Goal: Transaction & Acquisition: Purchase product/service

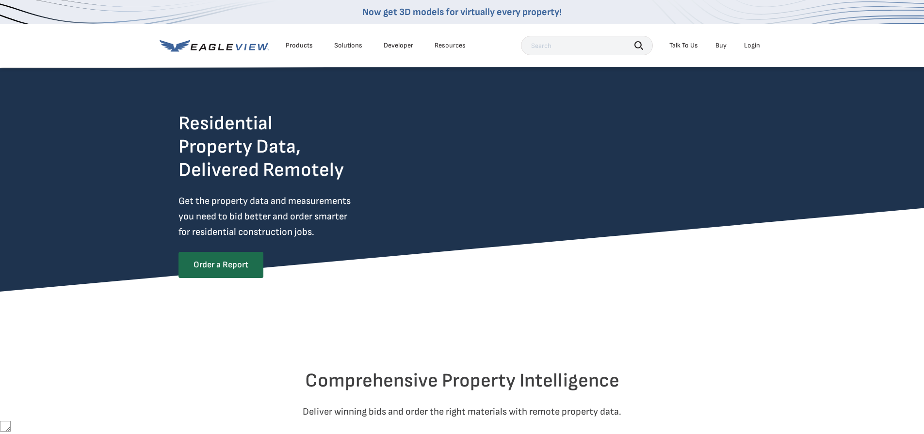
click at [748, 48] on div "Login" at bounding box center [752, 45] width 16 height 9
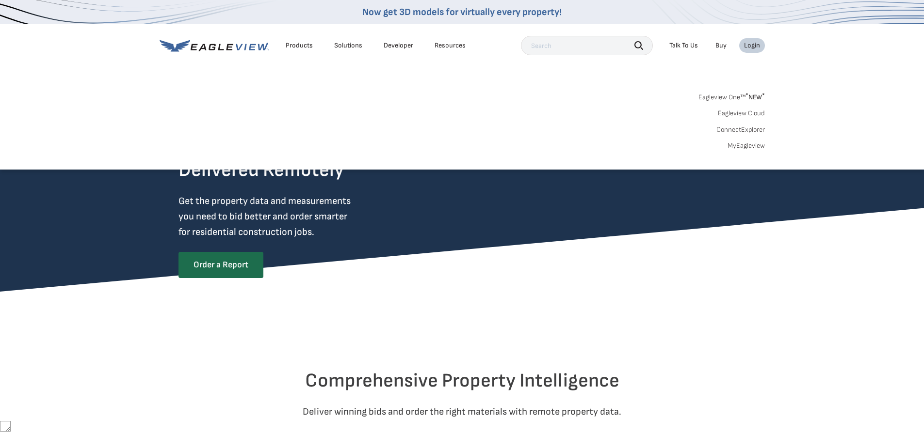
click at [753, 99] on span "* NEW *" at bounding box center [754, 97] width 19 height 8
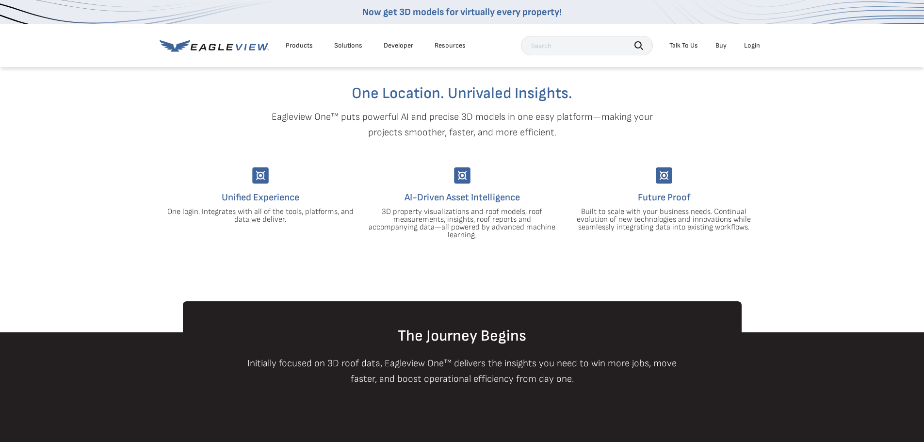
scroll to position [48, 0]
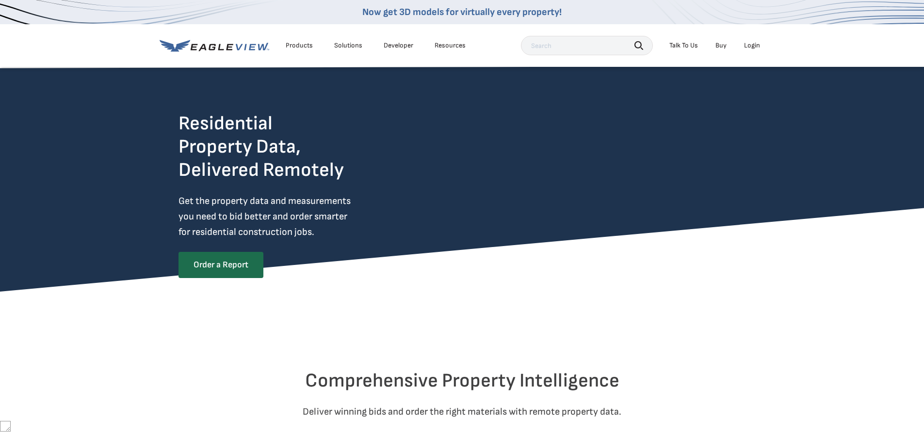
click at [749, 44] on div "Login" at bounding box center [752, 45] width 16 height 9
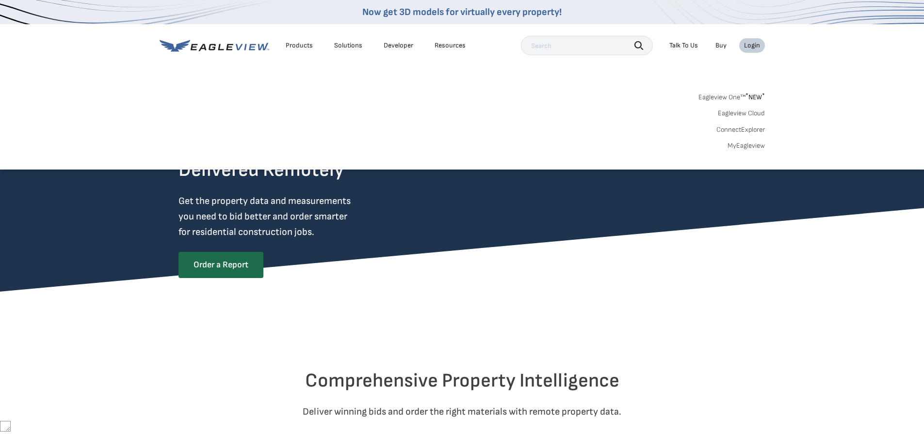
click at [754, 145] on link "MyEagleview" at bounding box center [745, 146] width 37 height 9
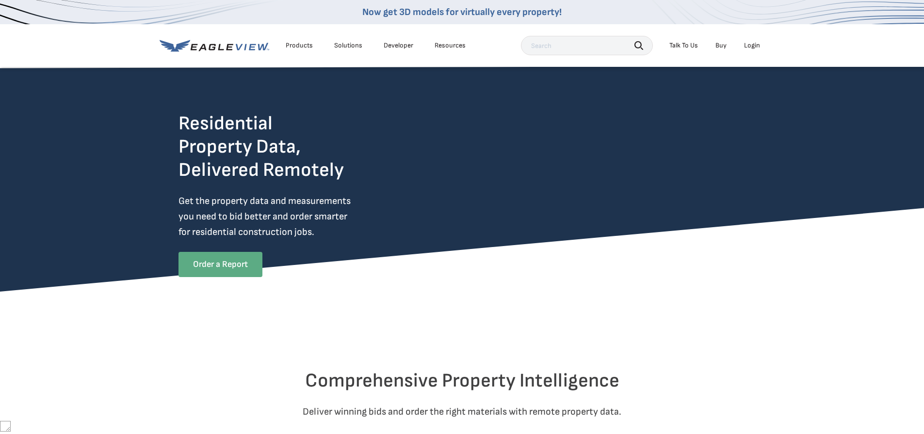
click at [243, 266] on link "Order a Report" at bounding box center [220, 264] width 84 height 25
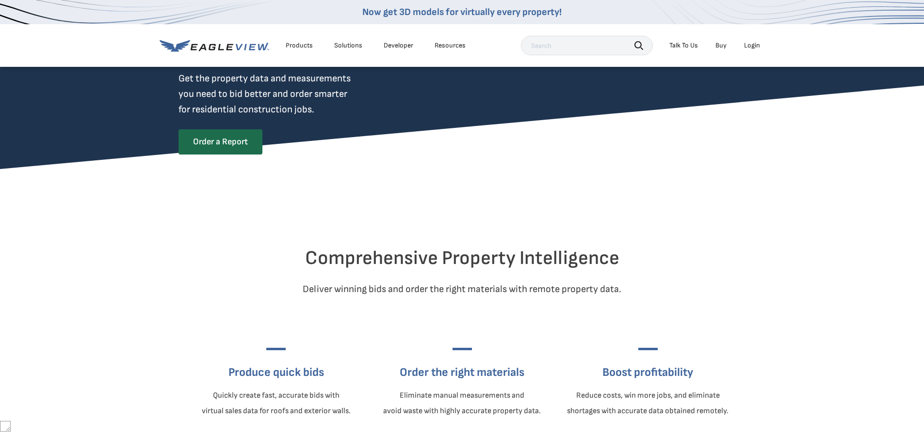
scroll to position [190, 0]
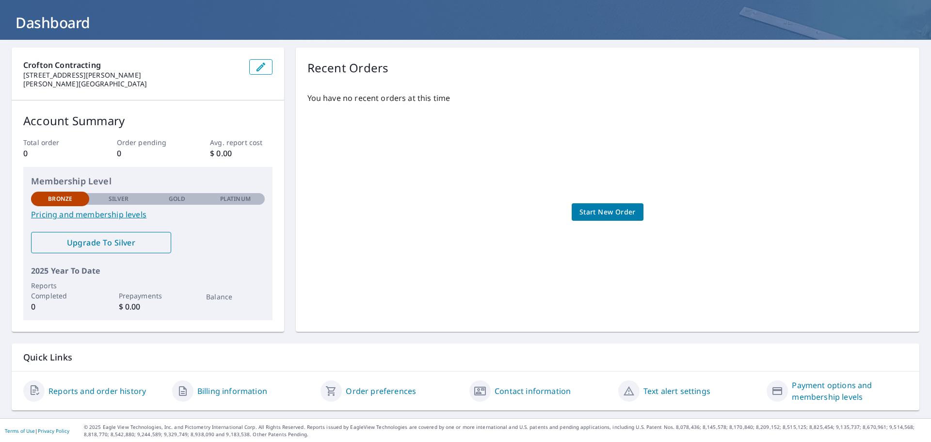
scroll to position [51, 0]
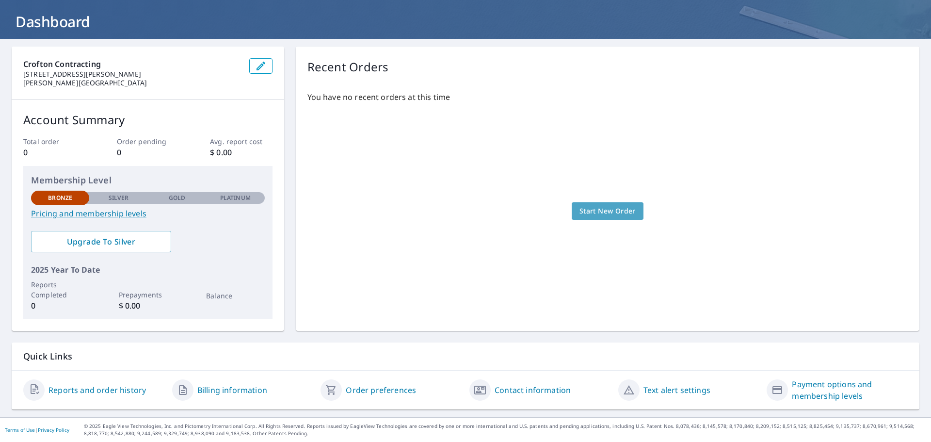
click at [608, 210] on span "Start New Order" at bounding box center [607, 211] width 56 height 12
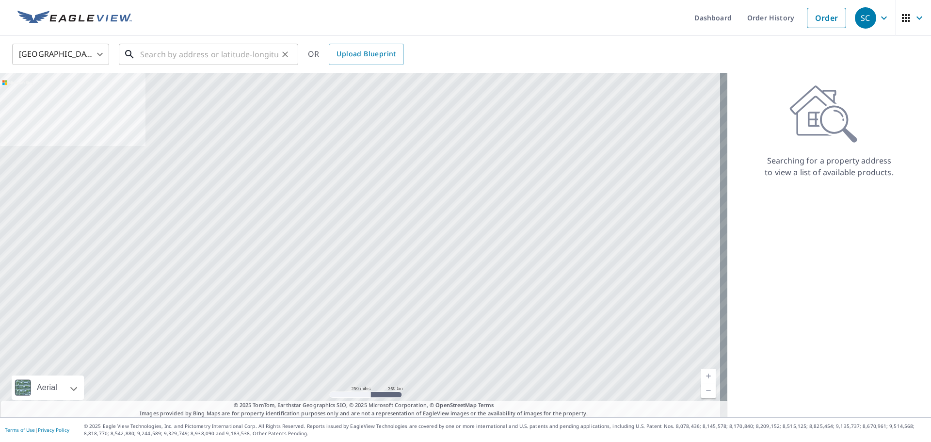
click at [209, 50] on input "text" at bounding box center [209, 54] width 138 height 27
paste input "192 plain St Hanover, MA 02339 USA"
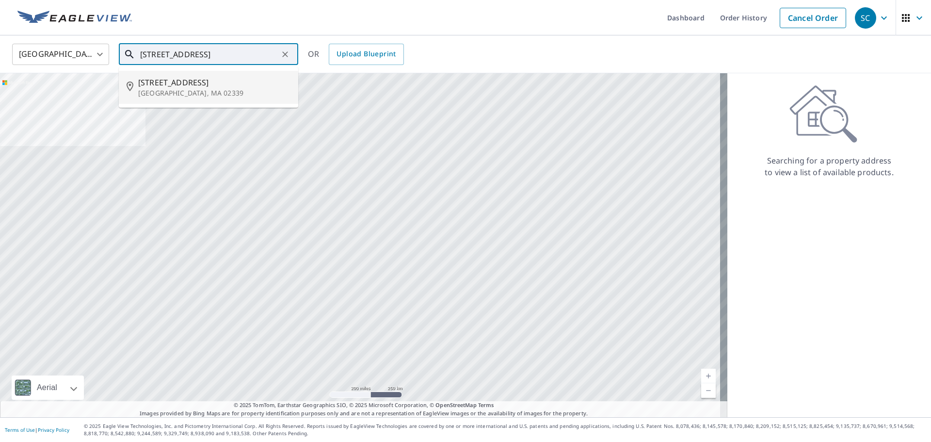
click at [205, 81] on span "192 Plain St" at bounding box center [214, 83] width 152 height 12
type input "192 Plain St Hanover, MA 02339"
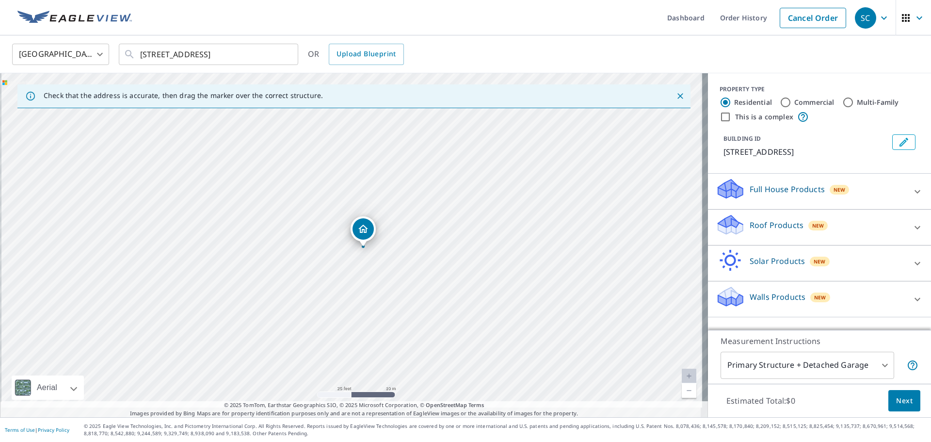
drag, startPoint x: 382, startPoint y: 325, endPoint x: 400, endPoint y: 230, distance: 96.6
click at [400, 230] on div "192 Plain St Hanover, MA 02339" at bounding box center [354, 245] width 708 height 344
click at [906, 228] on div at bounding box center [917, 227] width 23 height 23
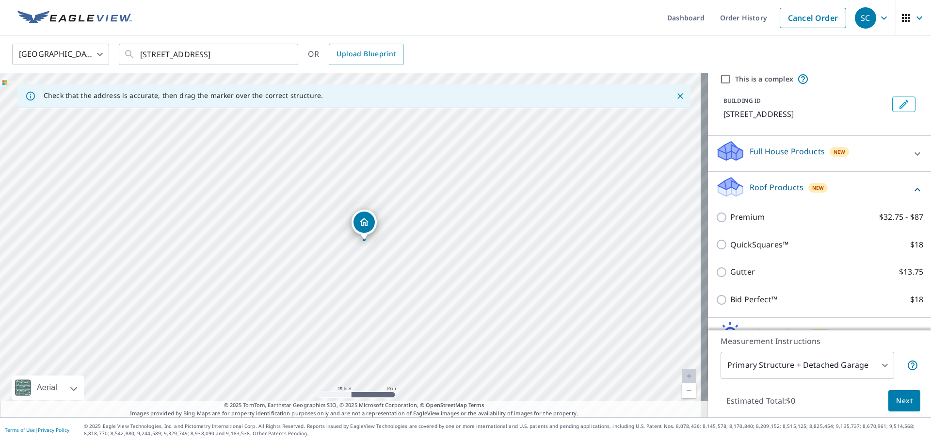
scroll to position [97, 0]
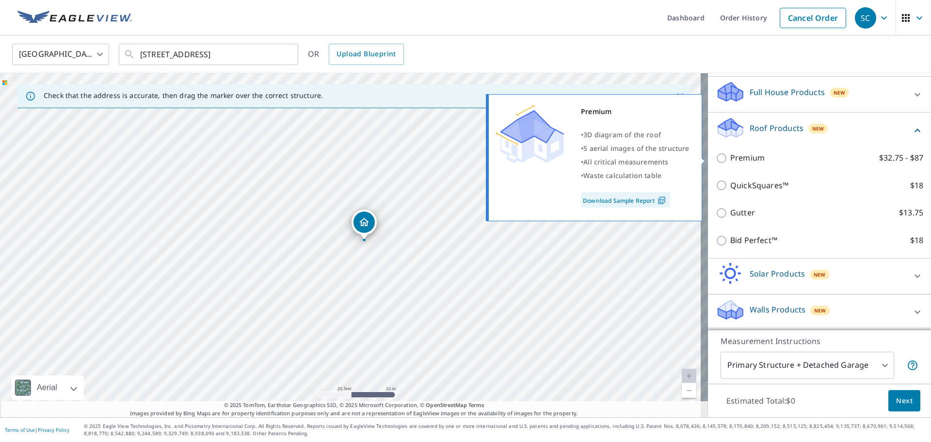
click at [739, 159] on p "Premium" at bounding box center [747, 158] width 34 height 12
click at [730, 159] on input "Premium $32.75 - $87" at bounding box center [723, 158] width 15 height 12
checkbox input "true"
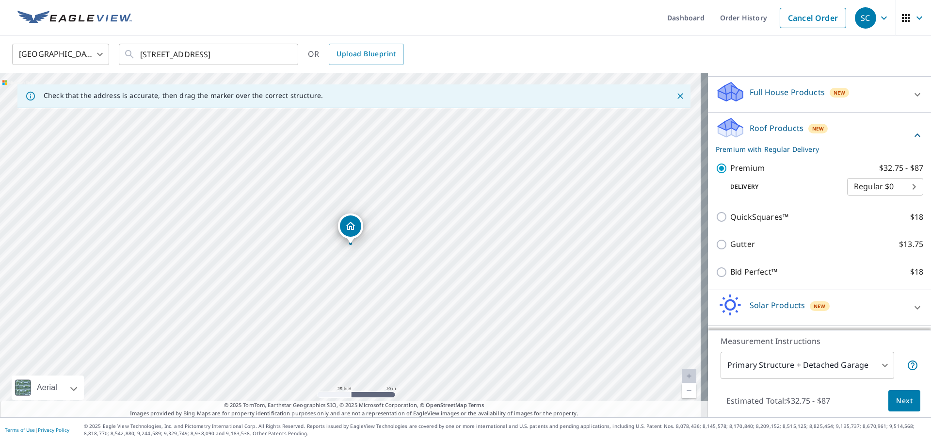
click at [869, 185] on body "SC SC Dashboard Order History Cancel Order SC United States US ​ 192 Plain St H…" at bounding box center [465, 221] width 931 height 442
click at [817, 185] on div at bounding box center [465, 221] width 931 height 442
click at [870, 187] on body "SC SC Dashboard Order History Cancel Order SC United States US ​ 192 Plain St H…" at bounding box center [465, 221] width 931 height 442
click at [812, 188] on div at bounding box center [465, 221] width 931 height 442
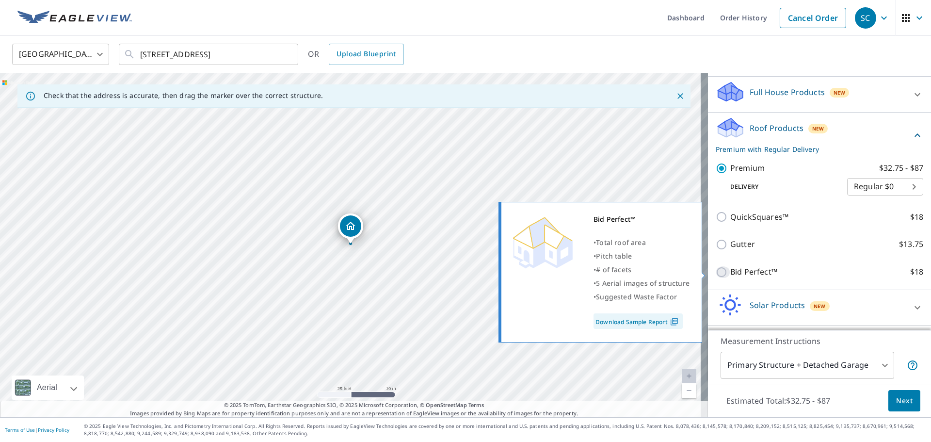
click at [716, 271] on input "Bid Perfect™ $18" at bounding box center [723, 272] width 15 height 12
checkbox input "true"
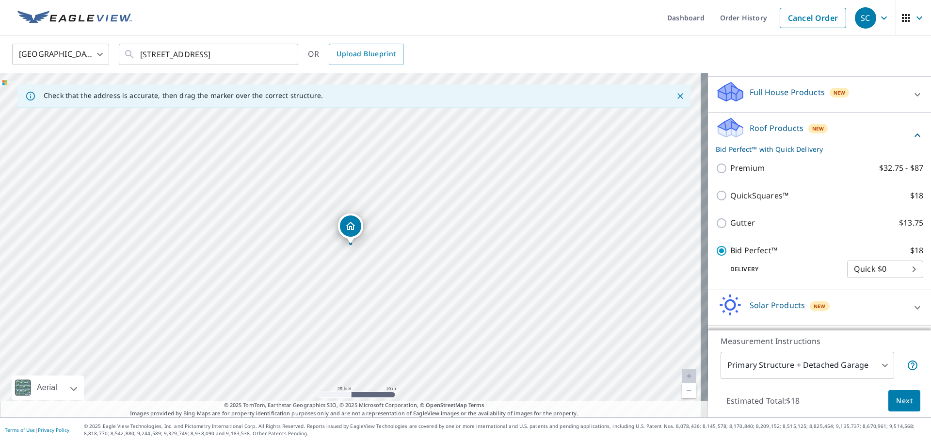
click at [854, 274] on body "SC SC Dashboard Order History Cancel Order SC United States US ​ 192 Plain St H…" at bounding box center [465, 221] width 931 height 442
click at [859, 269] on li "Quick $0" at bounding box center [871, 268] width 76 height 17
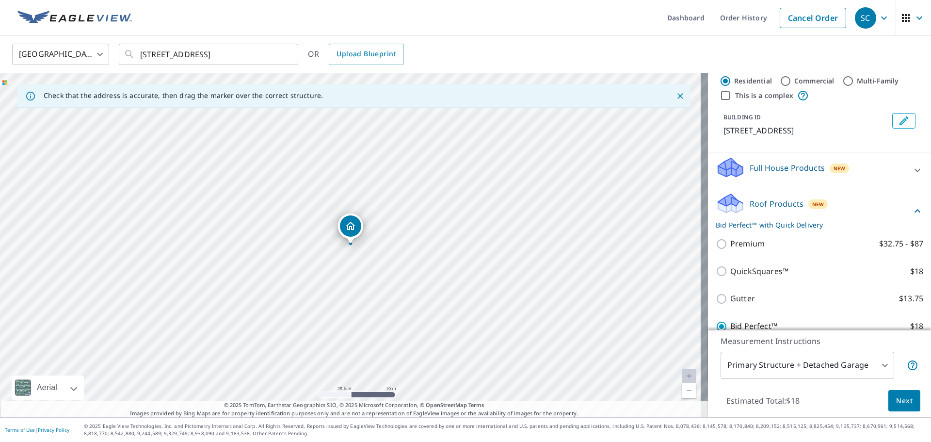
scroll to position [0, 0]
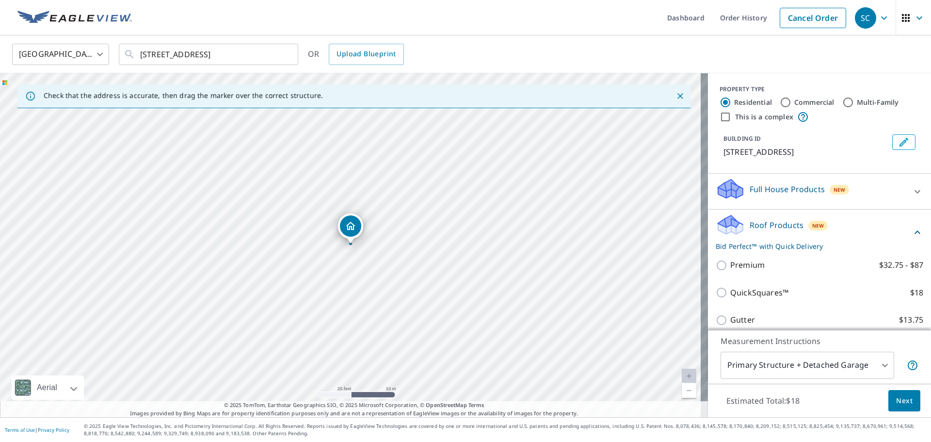
click at [895, 231] on div "Roof Products New Bid Perfect™ with Quick Delivery" at bounding box center [814, 232] width 196 height 38
click at [877, 196] on div "Full House Products New" at bounding box center [811, 191] width 190 height 28
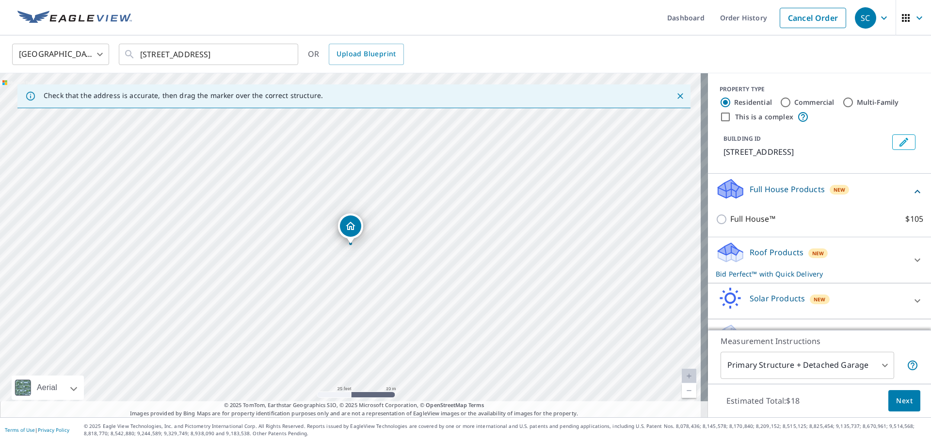
click at [877, 193] on div "Full House Products New" at bounding box center [814, 191] width 196 height 28
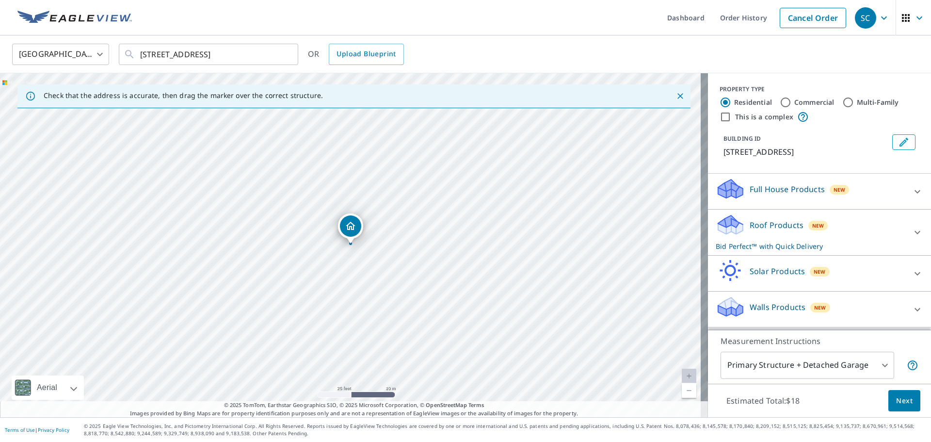
click at [875, 282] on div "Solar Products New" at bounding box center [811, 273] width 190 height 28
click at [877, 275] on div "Solar Products New" at bounding box center [814, 273] width 196 height 28
click at [881, 308] on div "Walls Products New" at bounding box center [811, 309] width 190 height 28
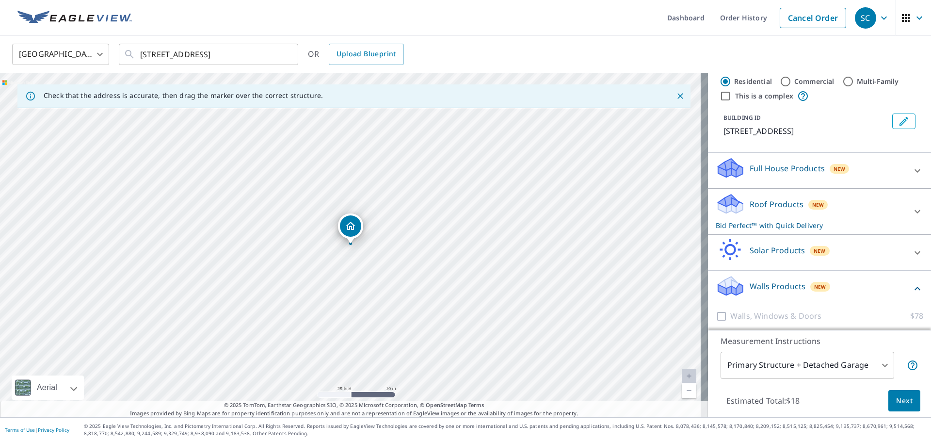
scroll to position [52, 0]
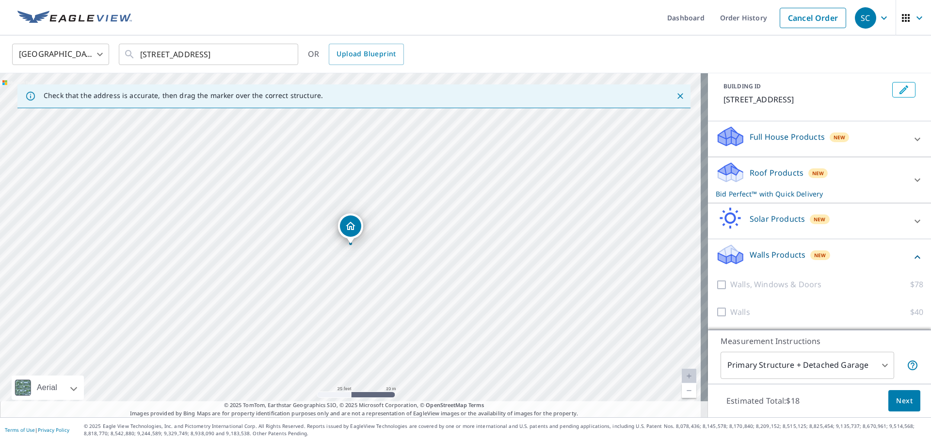
click at [865, 143] on div "Full House Products New" at bounding box center [811, 139] width 190 height 28
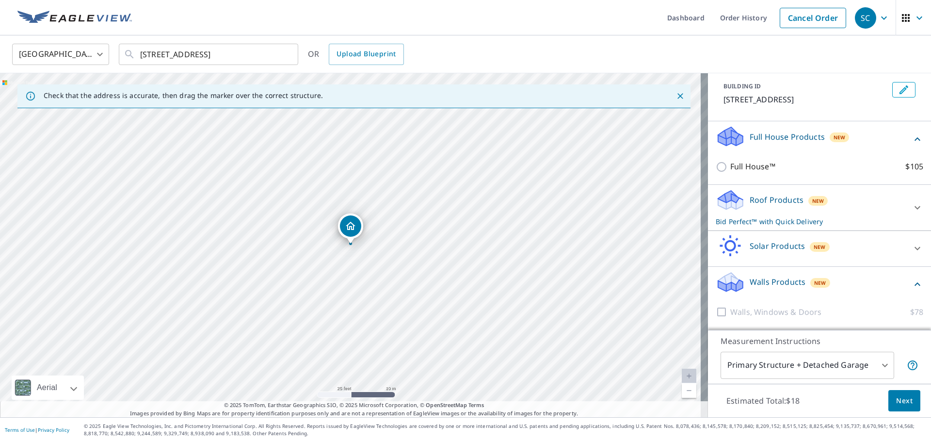
click at [867, 206] on div "Roof Products New Bid Perfect™ with Quick Delivery" at bounding box center [811, 208] width 190 height 38
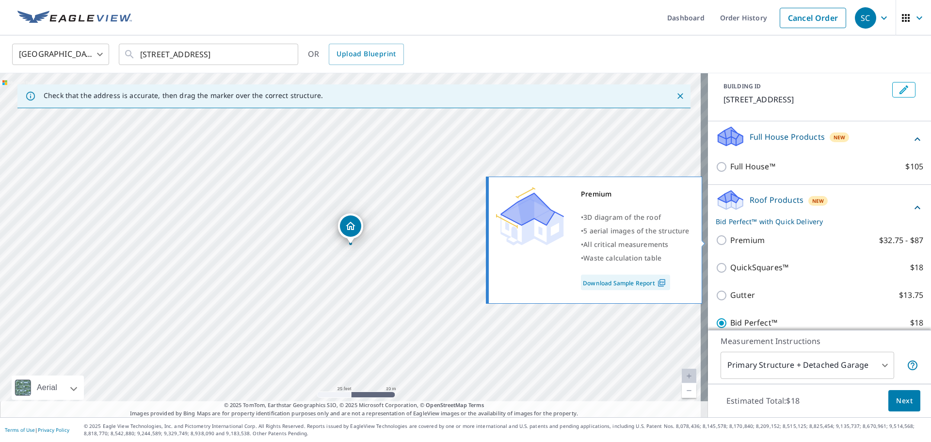
click at [730, 238] on p "Premium" at bounding box center [747, 240] width 34 height 12
click at [724, 238] on input "Premium $32.75 - $87" at bounding box center [723, 240] width 15 height 12
checkbox input "true"
checkbox input "false"
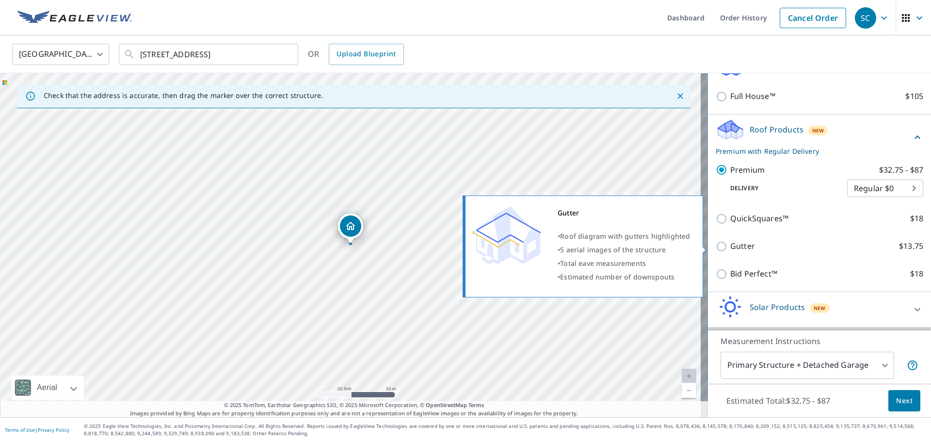
scroll to position [211, 0]
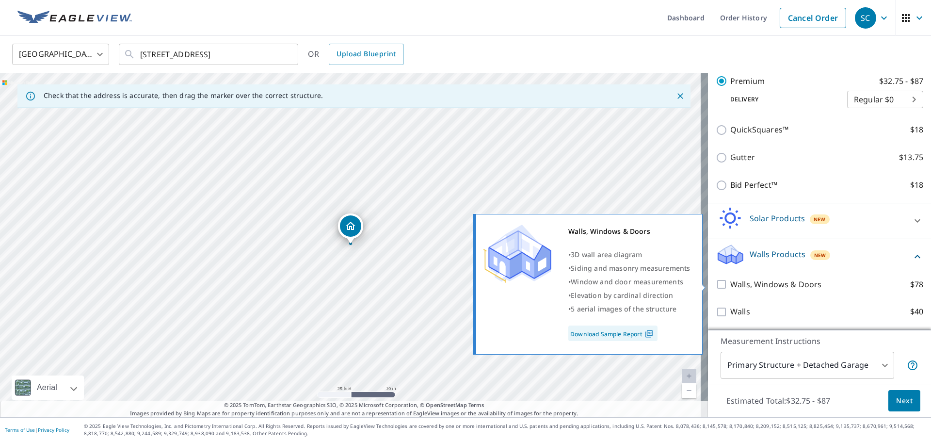
click at [716, 286] on input "Walls, Windows & Doors $78" at bounding box center [723, 284] width 15 height 12
checkbox input "true"
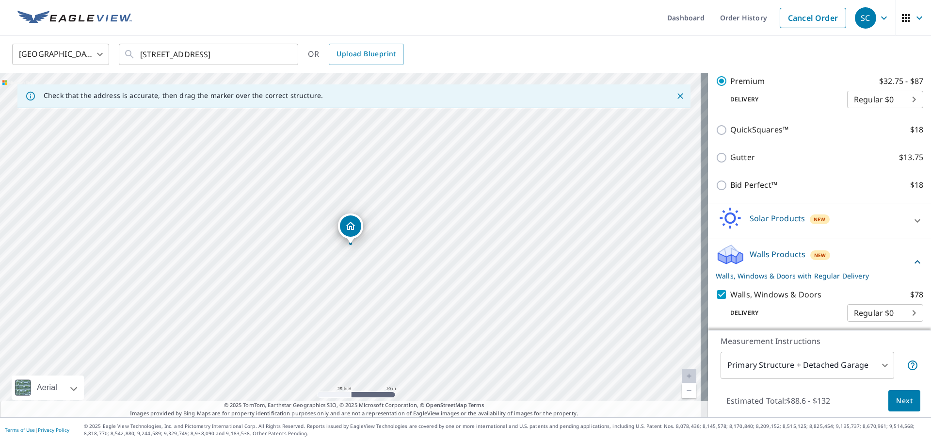
click at [868, 308] on body "SC SC Dashboard Order History Cancel Order SC United States US ​ 192 Plain St H…" at bounding box center [465, 221] width 931 height 442
click at [857, 279] on div at bounding box center [465, 221] width 931 height 442
click at [895, 253] on div "Walls Products New Walls, Windows & Doors with Regular Delivery" at bounding box center [814, 262] width 196 height 38
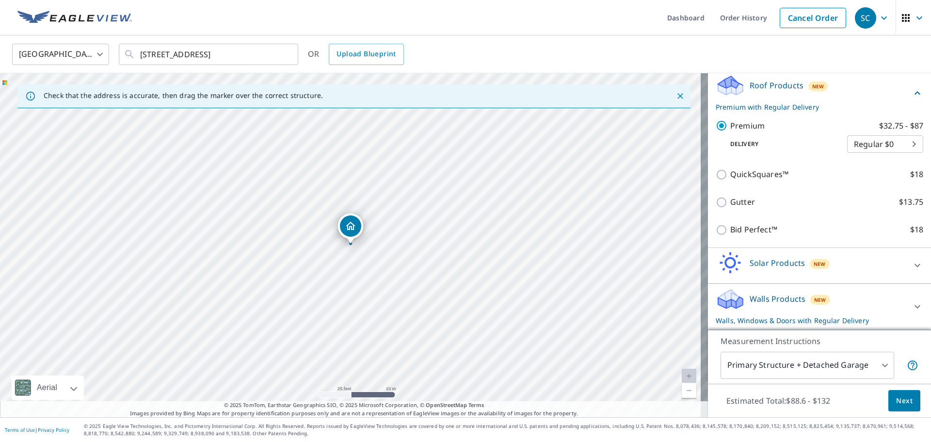
scroll to position [167, 0]
click at [896, 402] on span "Next" at bounding box center [904, 401] width 16 height 12
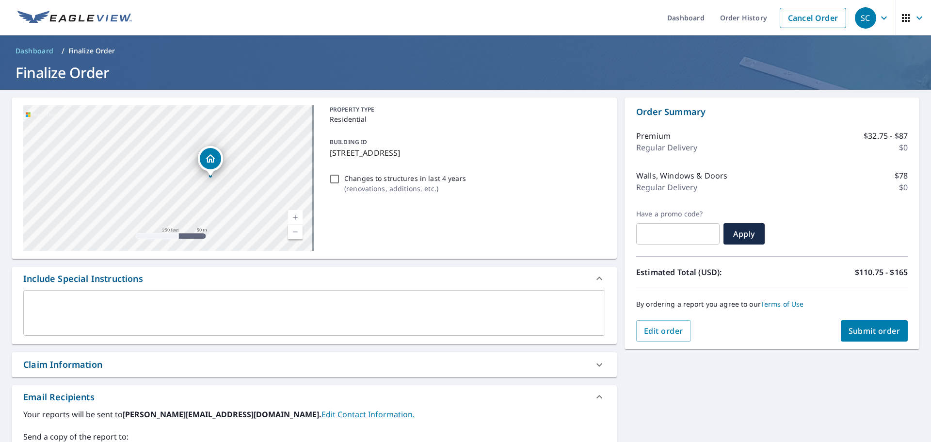
drag, startPoint x: 208, startPoint y: 205, endPoint x: 235, endPoint y: 171, distance: 43.6
click at [235, 171] on div "192 Plain St Hanover, MA 02339" at bounding box center [168, 177] width 291 height 145
drag, startPoint x: 198, startPoint y: 201, endPoint x: 236, endPoint y: 173, distance: 46.5
click at [236, 173] on div "192 Plain St Hanover, MA 02339" at bounding box center [168, 177] width 291 height 145
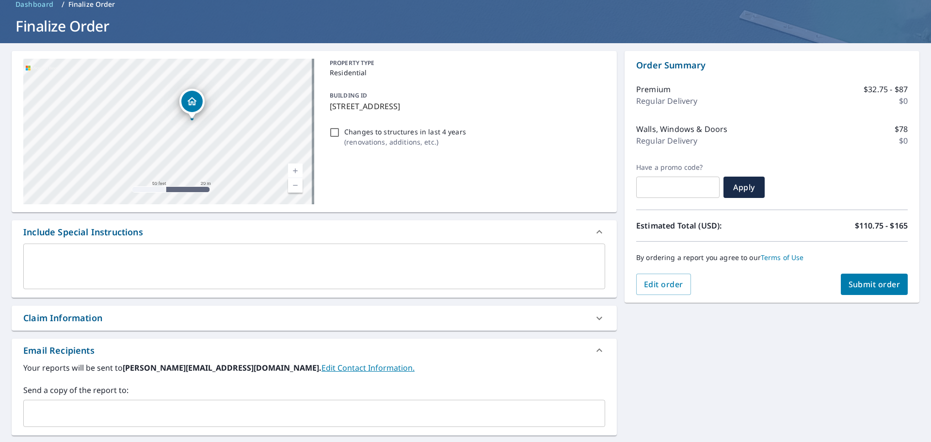
scroll to position [145, 0]
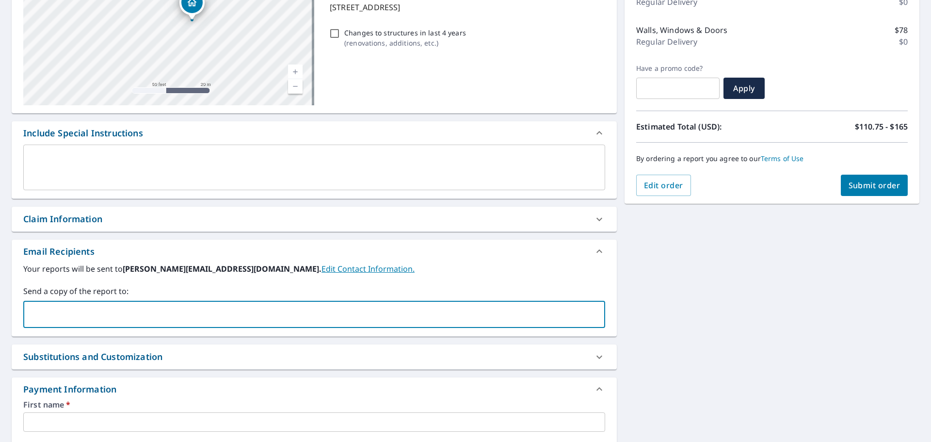
click at [91, 311] on input "text" at bounding box center [307, 314] width 559 height 18
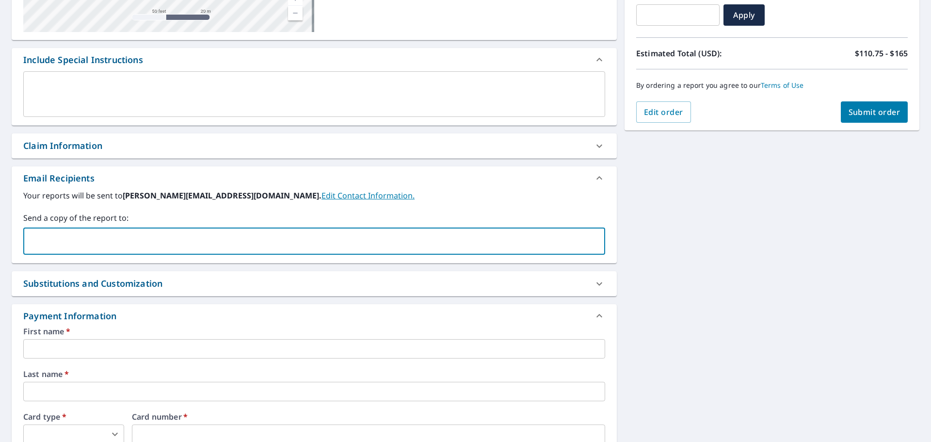
scroll to position [242, 0]
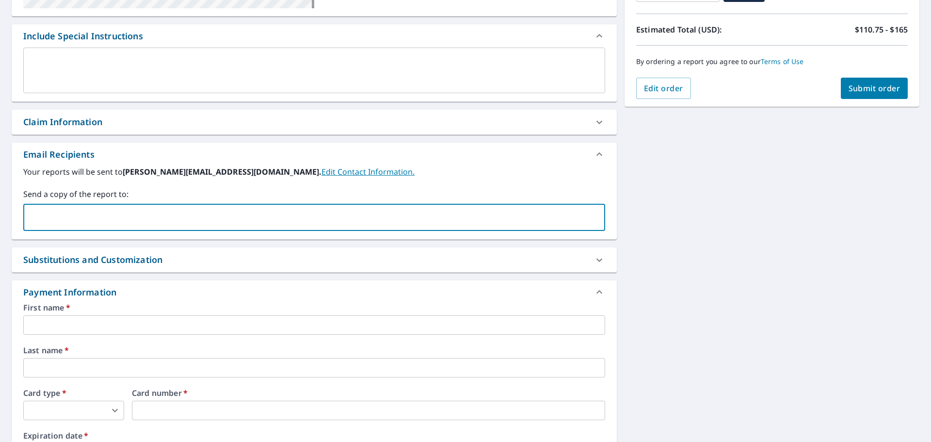
click at [93, 328] on input "text" at bounding box center [314, 324] width 582 height 19
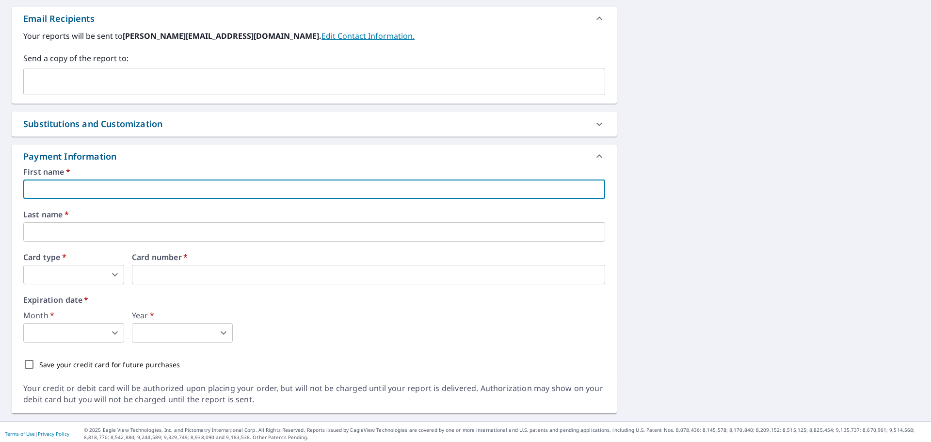
scroll to position [382, 0]
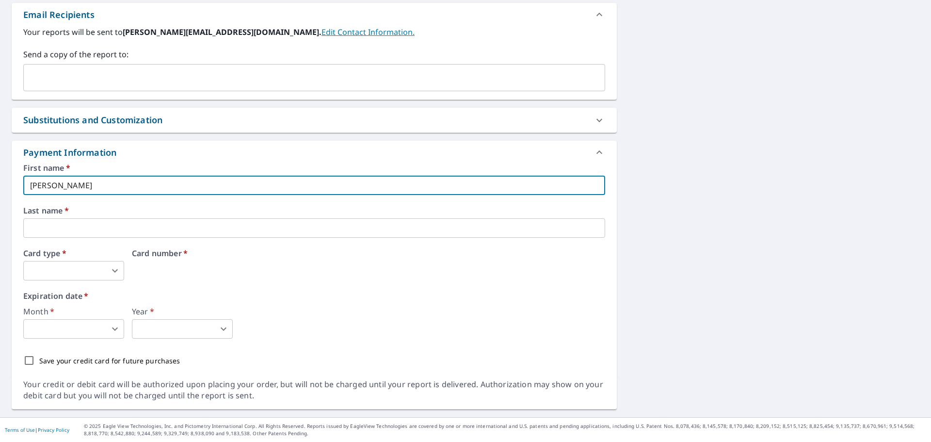
type input "Shaun"
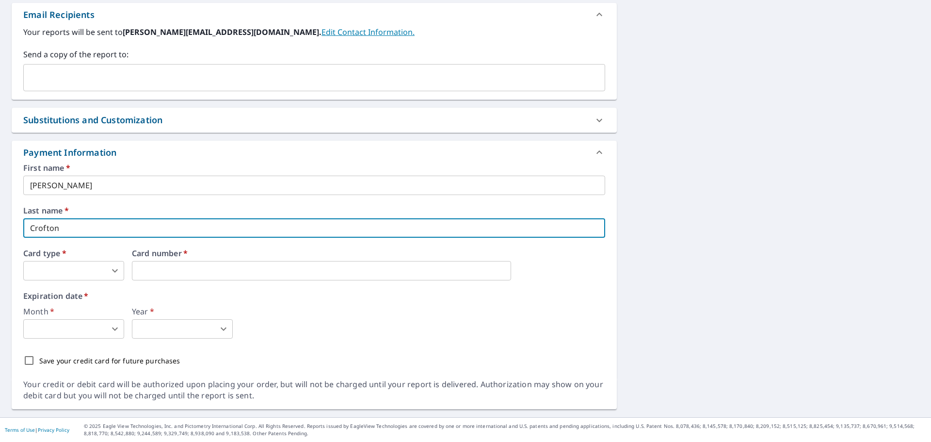
type input "Crofton"
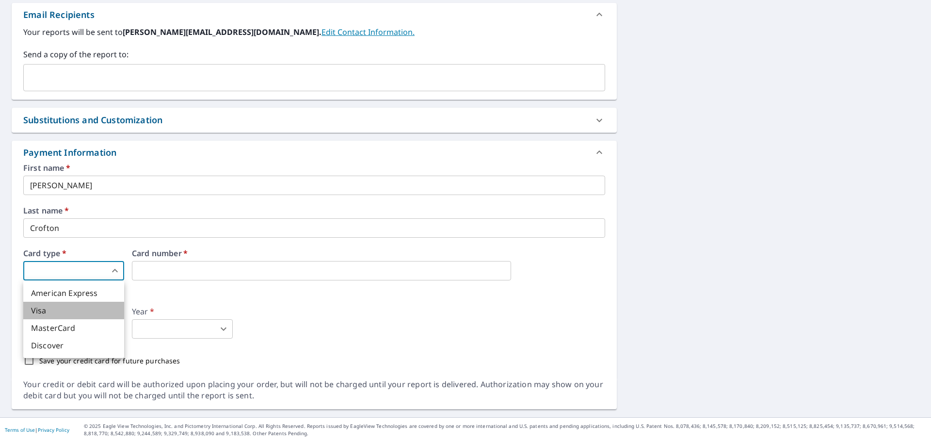
click at [88, 308] on li "Visa" at bounding box center [73, 310] width 101 height 17
type input "2"
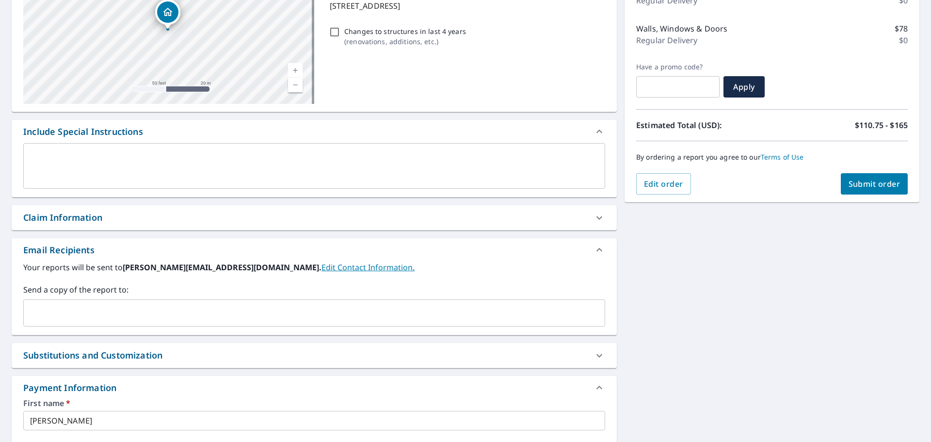
scroll to position [0, 0]
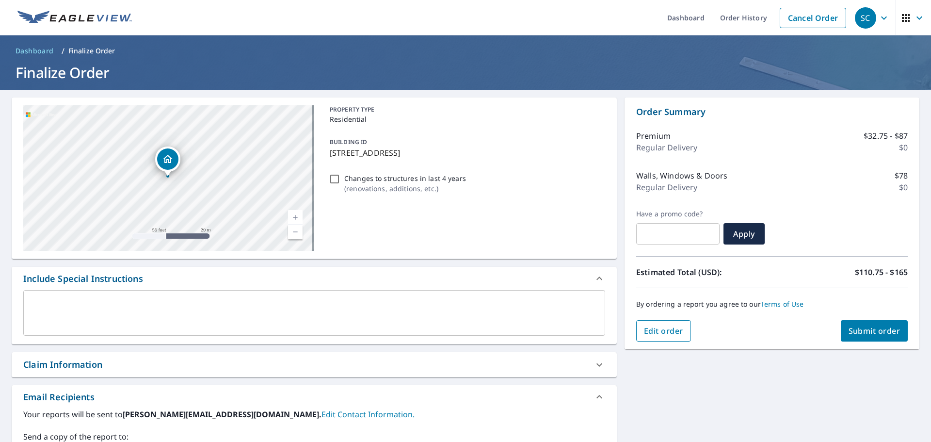
click at [662, 333] on span "Edit order" at bounding box center [663, 330] width 39 height 11
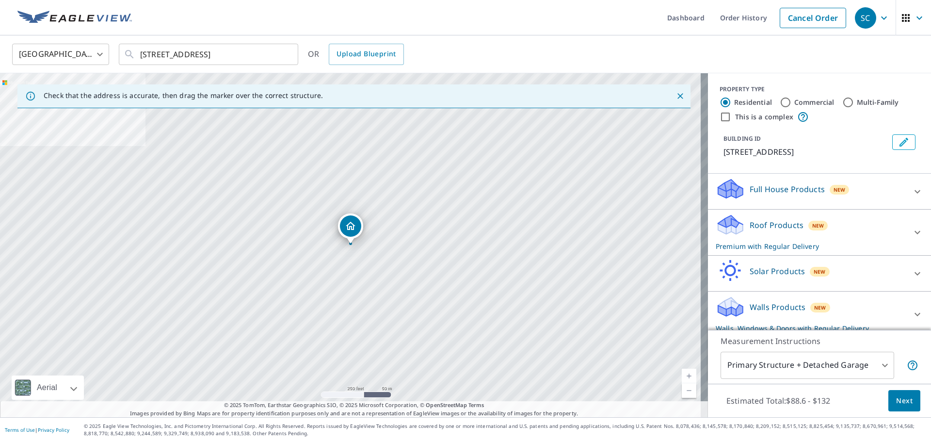
click at [868, 193] on div "Full House Products New" at bounding box center [811, 191] width 190 height 28
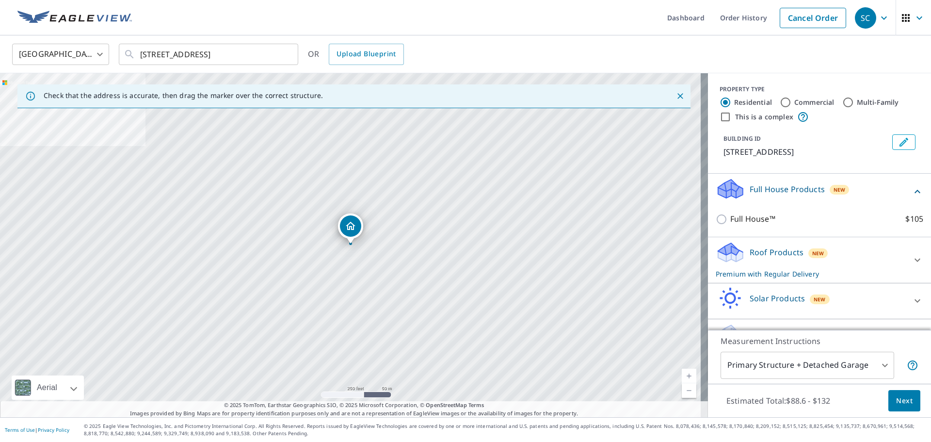
click at [868, 193] on div "Full House Products New" at bounding box center [814, 191] width 196 height 28
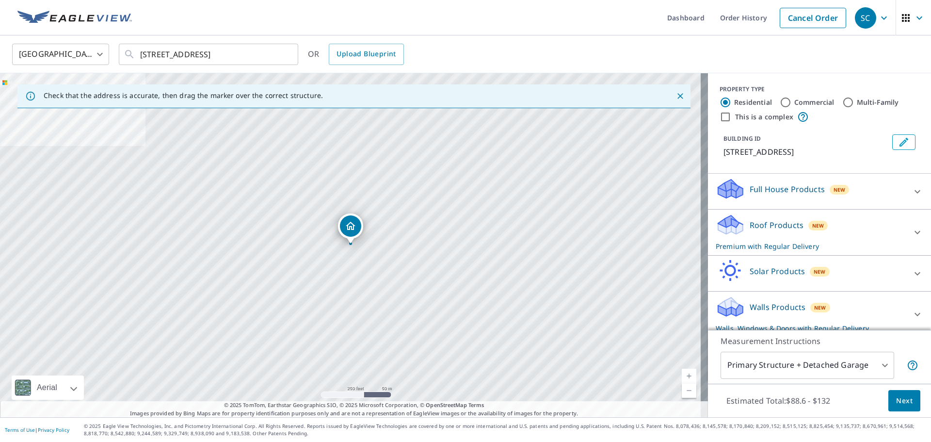
click at [869, 224] on div "Roof Products New Premium with Regular Delivery" at bounding box center [811, 232] width 190 height 38
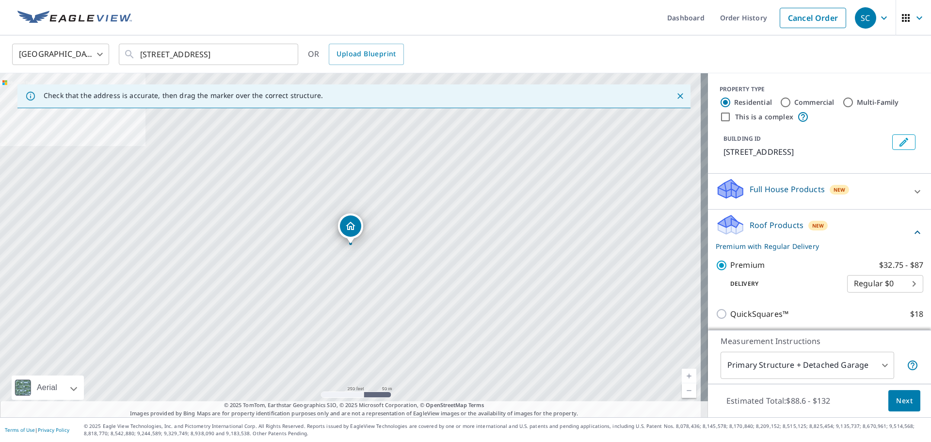
click at [865, 282] on body "SC SC Dashboard Order History Cancel Order SC United States US ​ 192 Plain St H…" at bounding box center [465, 221] width 931 height 442
click at [868, 319] on ul "Regular $0 Express $31.75 3 Hour $42.25" at bounding box center [871, 300] width 76 height 60
click at [855, 317] on ul "Regular $0 Express $31.75 3 Hour $42.25" at bounding box center [871, 300] width 76 height 60
click at [868, 320] on ul "Regular $0 Express $31.75 3 Hour $42.25" at bounding box center [871, 300] width 76 height 60
click at [856, 302] on ul "Regular $0 Express $31.75 3 Hour $42.25" at bounding box center [871, 300] width 76 height 60
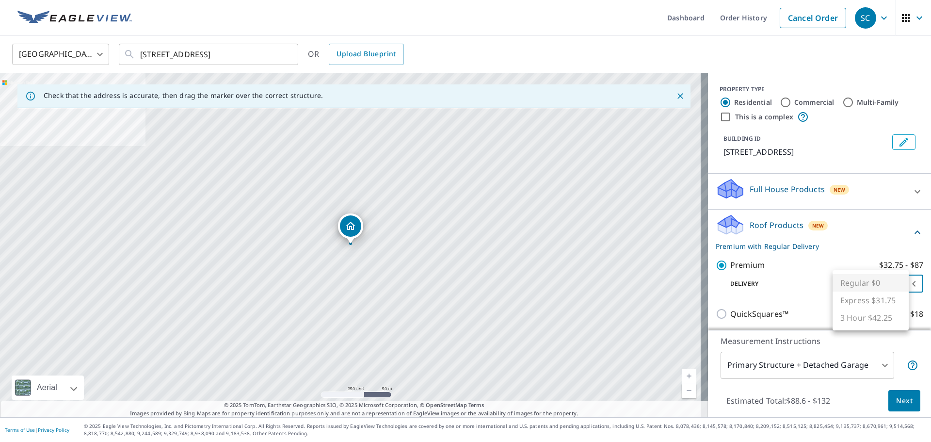
click at [810, 266] on div at bounding box center [465, 221] width 931 height 442
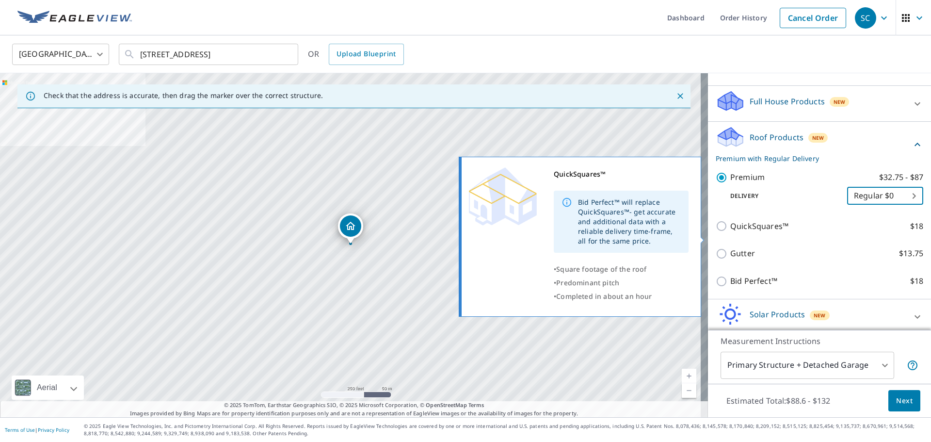
scroll to position [139, 0]
